Goal: Check status: Check status

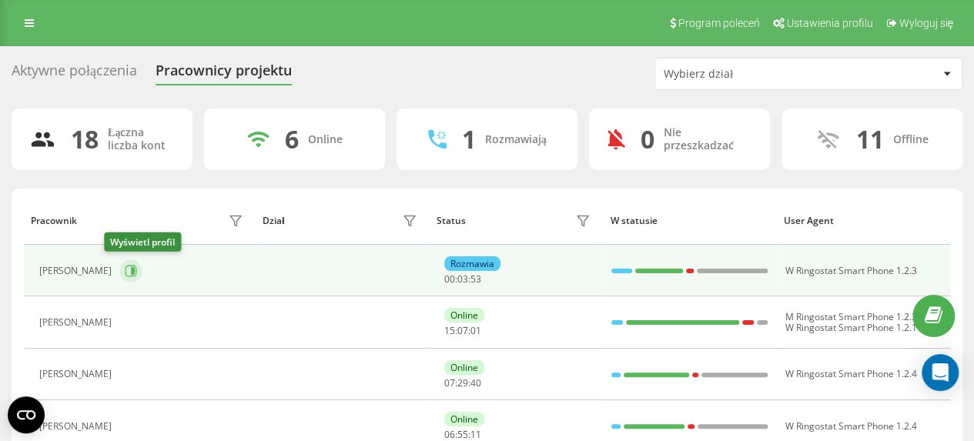
click at [131, 269] on icon at bounding box center [133, 271] width 4 height 8
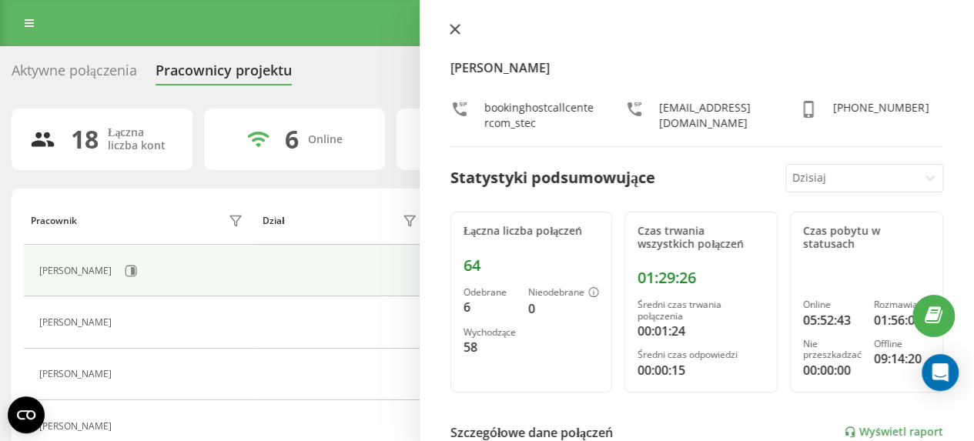
click at [460, 30] on button at bounding box center [455, 30] width 20 height 15
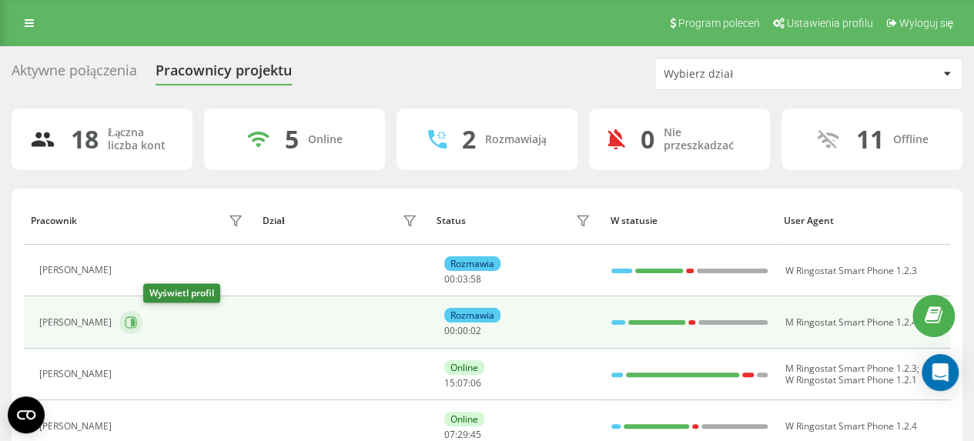
click at [135, 321] on icon at bounding box center [133, 323] width 4 height 8
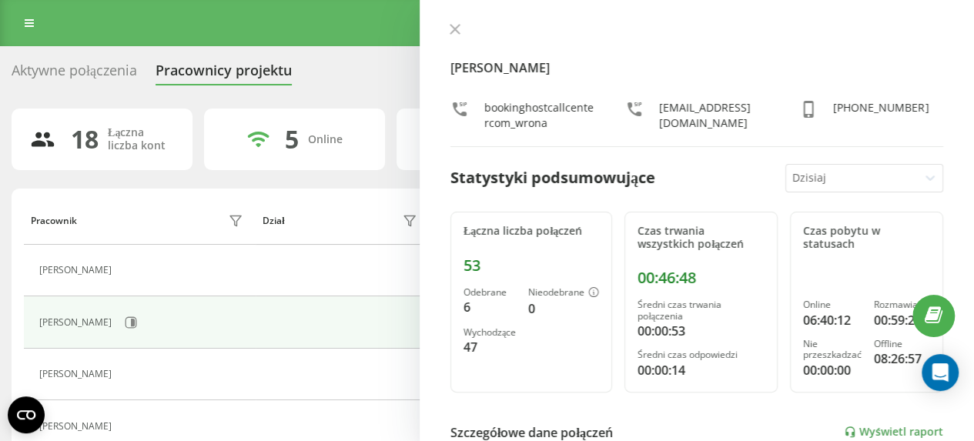
drag, startPoint x: 459, startPoint y: 28, endPoint x: 325, endPoint y: 108, distance: 156.1
click at [459, 27] on icon at bounding box center [455, 29] width 11 height 11
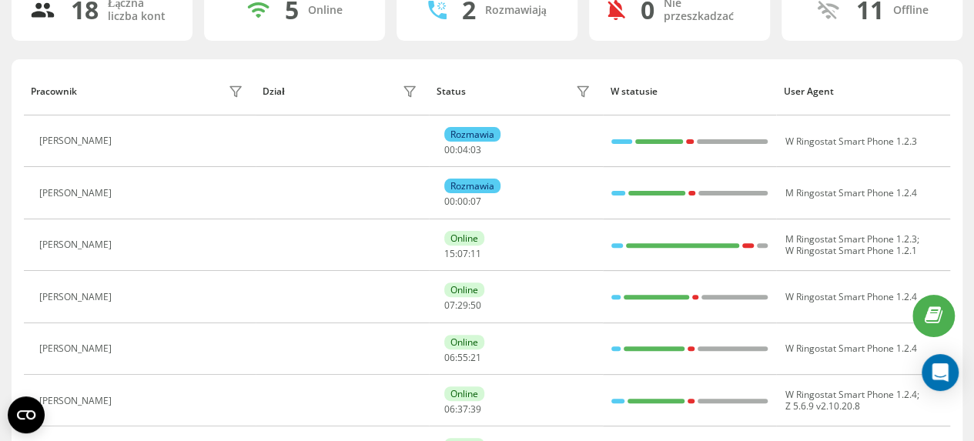
scroll to position [154, 0]
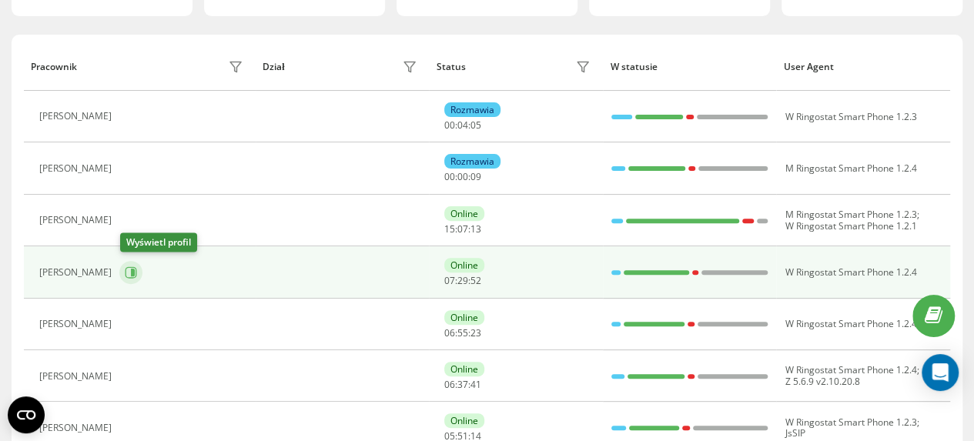
click at [132, 270] on icon at bounding box center [133, 273] width 4 height 8
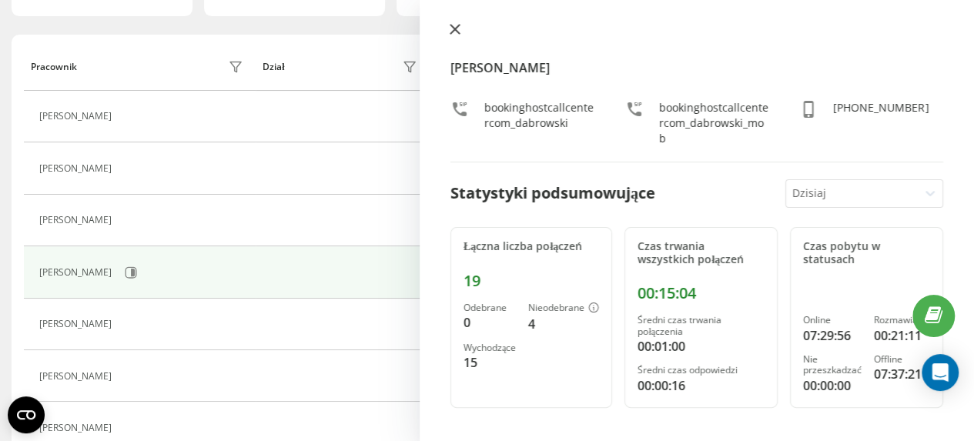
click at [453, 30] on icon at bounding box center [455, 29] width 11 height 11
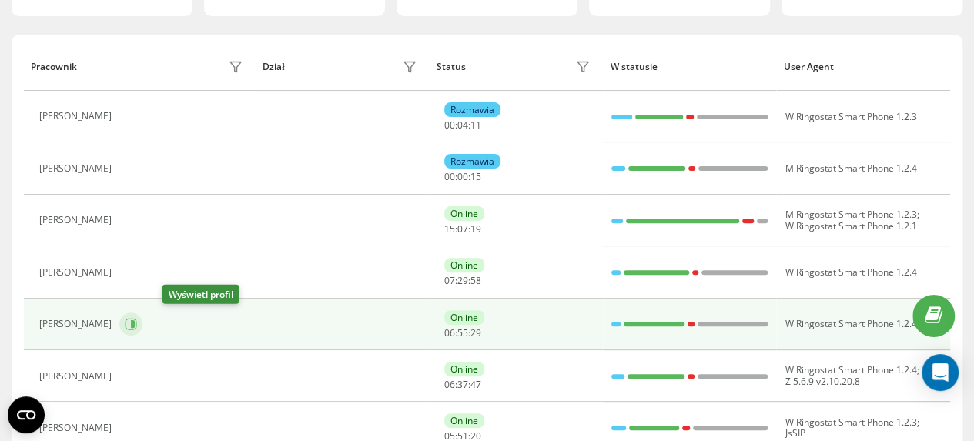
click at [135, 323] on icon at bounding box center [133, 324] width 4 height 8
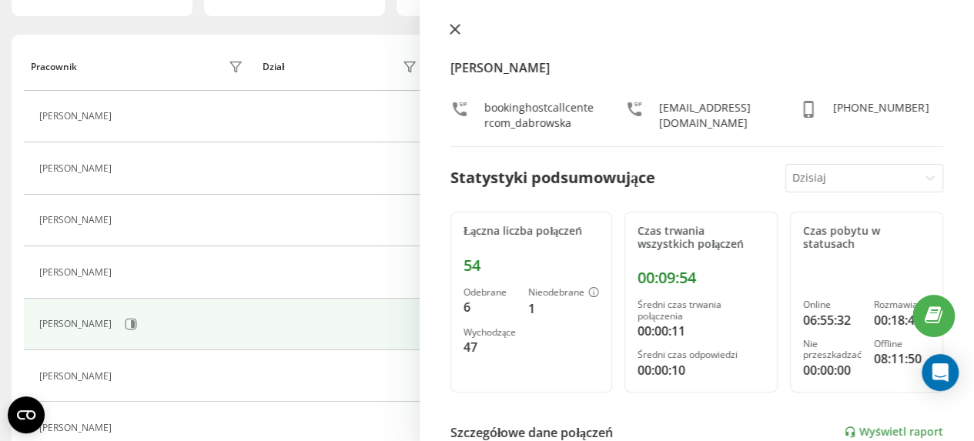
click at [455, 30] on icon at bounding box center [454, 29] width 9 height 9
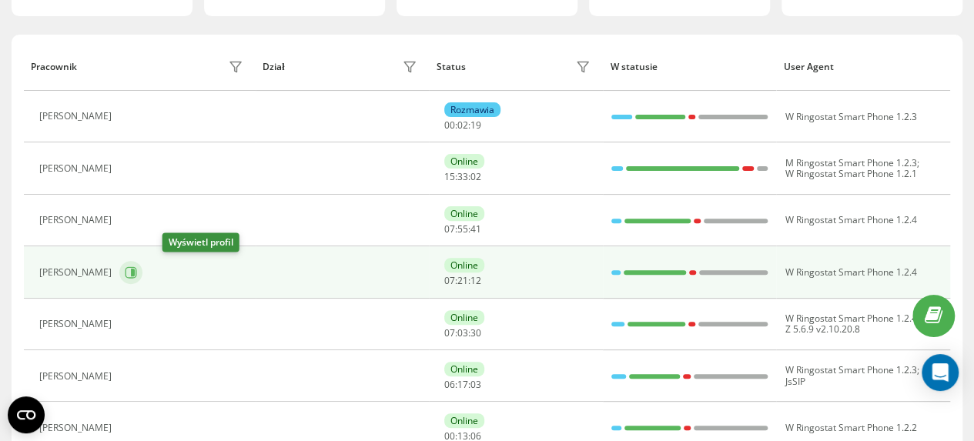
click at [135, 270] on icon at bounding box center [133, 273] width 4 height 8
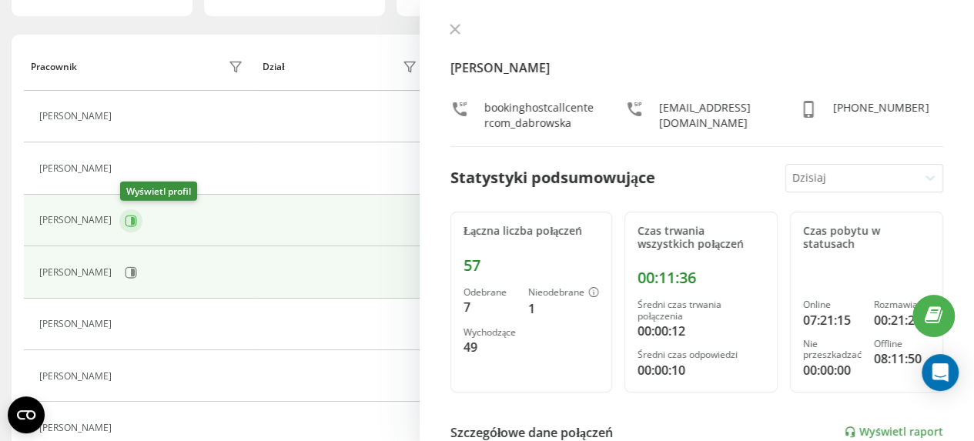
click at [137, 221] on icon at bounding box center [132, 221] width 12 height 12
